Goal: Information Seeking & Learning: Check status

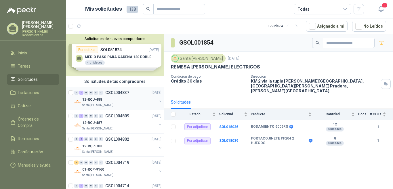
click at [119, 92] on p "GSOL004837" at bounding box center [117, 93] width 24 height 4
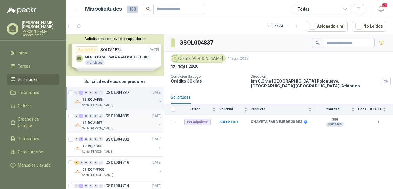
click at [126, 114] on p "GSOL004809" at bounding box center [117, 116] width 24 height 4
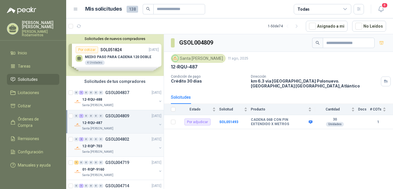
click at [123, 137] on p "GSOL004802" at bounding box center [117, 139] width 24 height 4
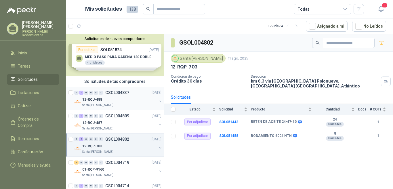
click at [122, 91] on p "GSOL004837" at bounding box center [117, 93] width 24 height 4
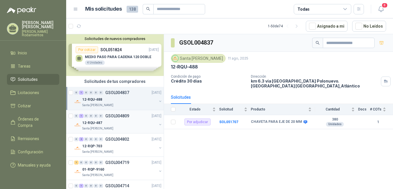
click at [122, 114] on p "GSOL004809" at bounding box center [117, 116] width 24 height 4
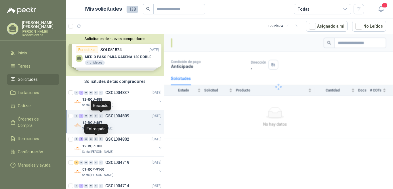
click at [123, 115] on p "GSOL004809" at bounding box center [117, 116] width 24 height 4
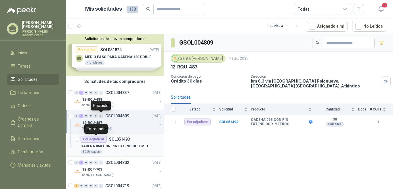
click at [129, 138] on p "SOL051493" at bounding box center [119, 139] width 21 height 4
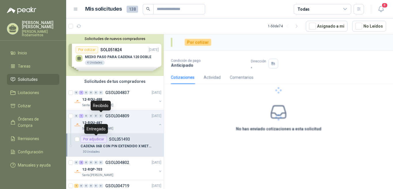
click at [123, 138] on p "SOL051493" at bounding box center [119, 139] width 21 height 4
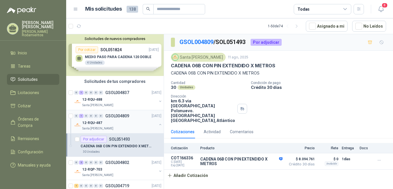
click at [128, 115] on p "GSOL004809" at bounding box center [117, 116] width 24 height 4
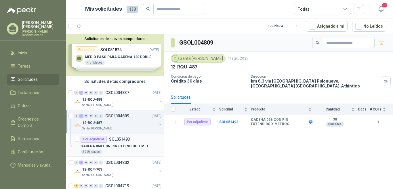
click at [129, 139] on p "SOL051493" at bounding box center [119, 139] width 21 height 4
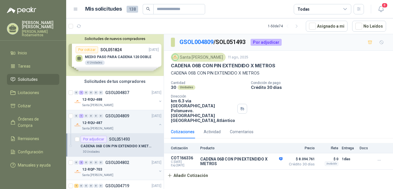
click at [125, 163] on p "GSOL004802" at bounding box center [117, 163] width 24 height 4
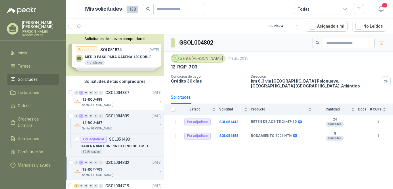
scroll to position [58, 0]
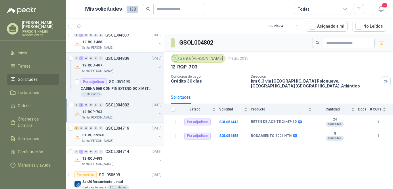
click at [121, 129] on p "GSOL004719" at bounding box center [117, 128] width 24 height 4
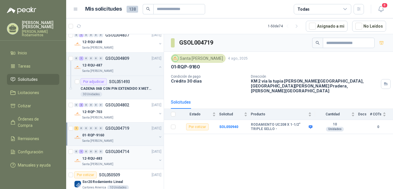
click at [114, 150] on p "GSOL004714" at bounding box center [117, 152] width 24 height 4
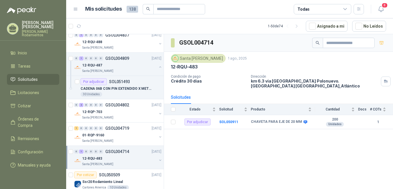
scroll to position [144, 0]
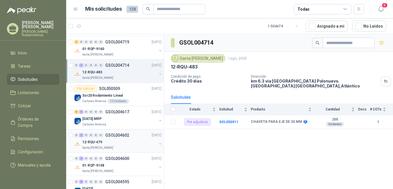
click at [124, 133] on p "GSOL004602" at bounding box center [117, 135] width 24 height 4
